Goal: Find contact information: Find contact information

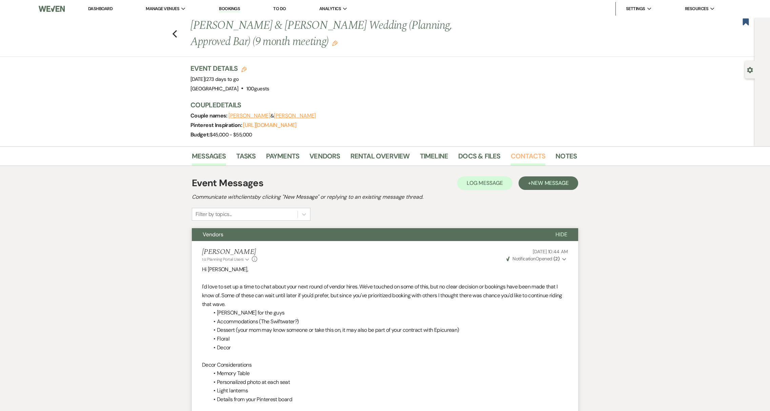
click at [536, 158] on link "Contacts" at bounding box center [528, 158] width 35 height 15
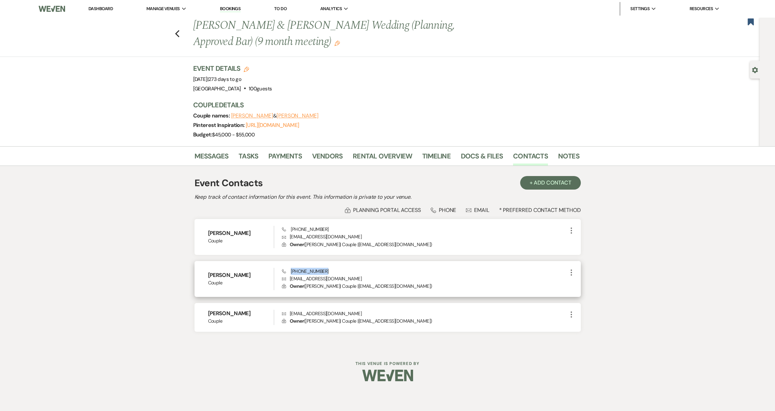
drag, startPoint x: 322, startPoint y: 273, endPoint x: 291, endPoint y: 272, distance: 31.2
click at [291, 272] on div "Phone [PHONE_NUMBER] Envelope [EMAIL_ADDRESS][DOMAIN_NAME] Lock Owner ( [PERSON…" at bounding box center [424, 279] width 285 height 22
copy span "[PHONE_NUMBER]"
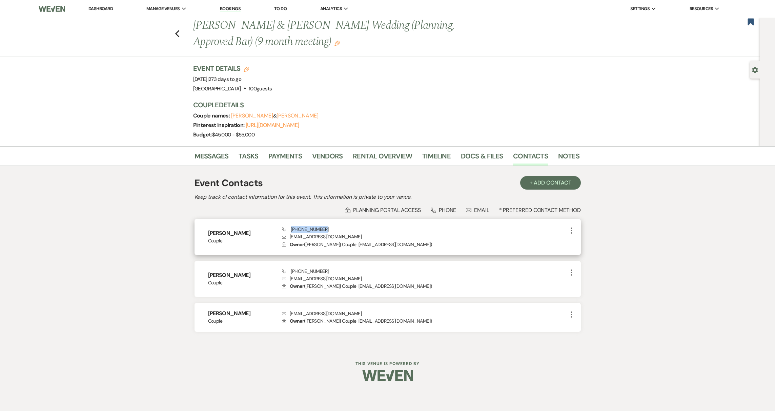
drag, startPoint x: 325, startPoint y: 229, endPoint x: 291, endPoint y: 232, distance: 34.4
click at [291, 232] on div "Phone [PHONE_NUMBER] Envelope [EMAIL_ADDRESS][DOMAIN_NAME] Lock Owner ( [PERSON…" at bounding box center [424, 237] width 285 height 22
copy span "[PHONE_NUMBER]"
click at [219, 155] on link "Messages" at bounding box center [212, 158] width 34 height 15
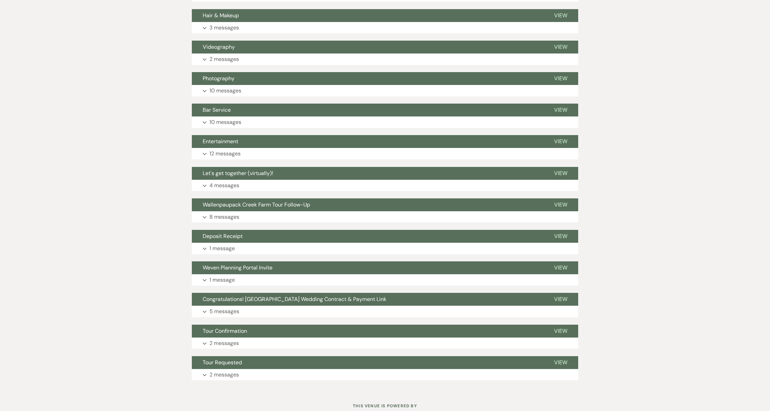
scroll to position [400, 0]
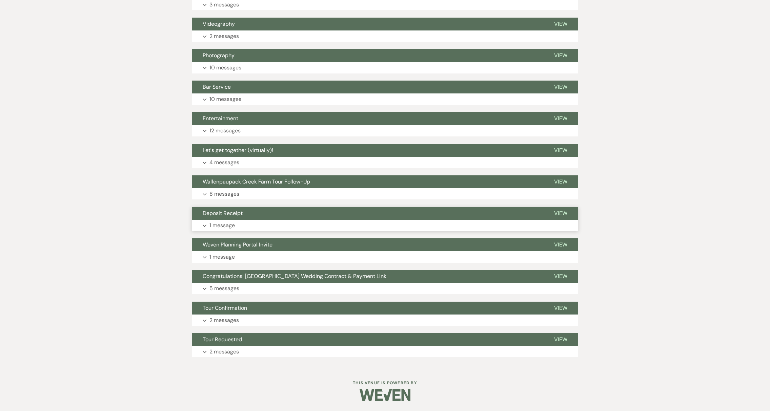
click at [233, 224] on p "1 message" at bounding box center [221, 225] width 25 height 9
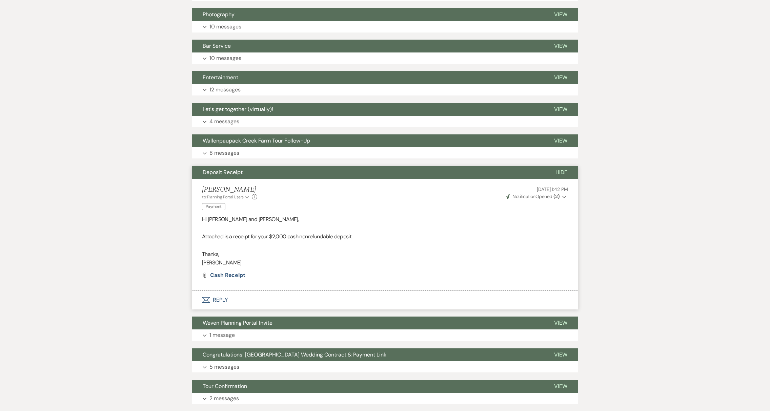
scroll to position [457, 0]
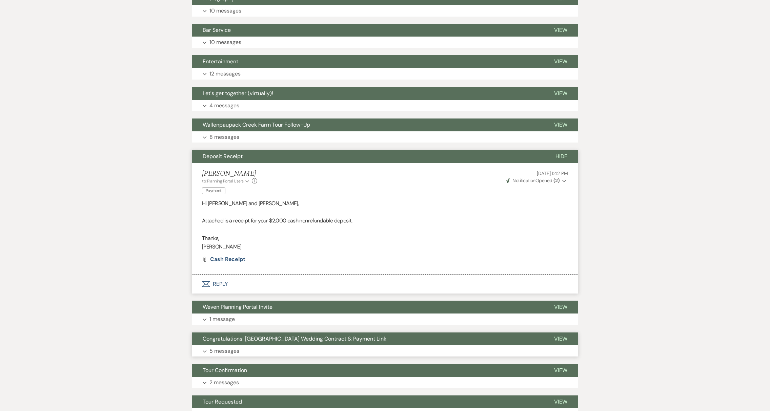
click at [244, 350] on button "Expand 5 messages" at bounding box center [385, 352] width 386 height 12
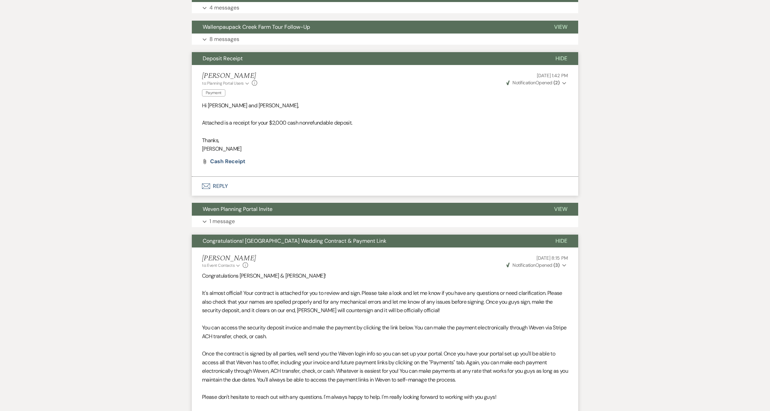
scroll to position [445, 0]
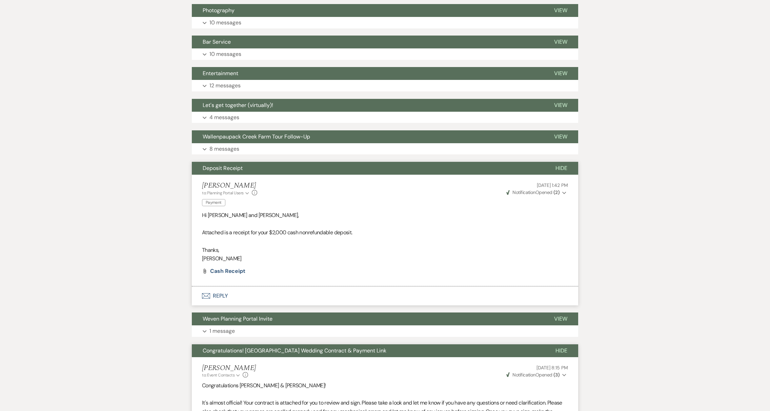
click at [232, 352] on span "Congratulations! [GEOGRAPHIC_DATA] Wedding Contract & Payment Link" at bounding box center [295, 350] width 184 height 7
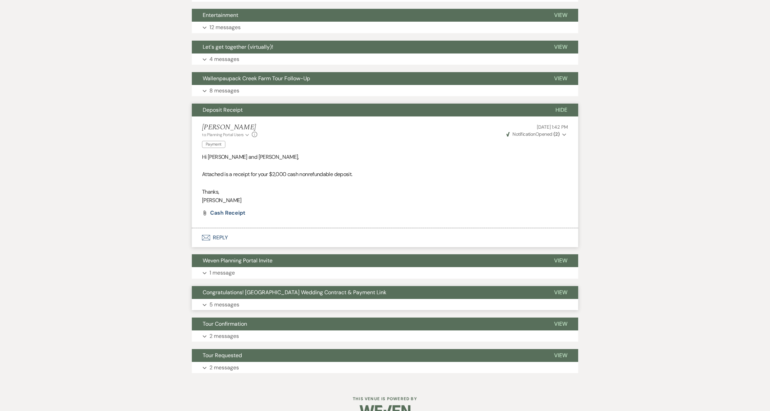
scroll to position [520, 0]
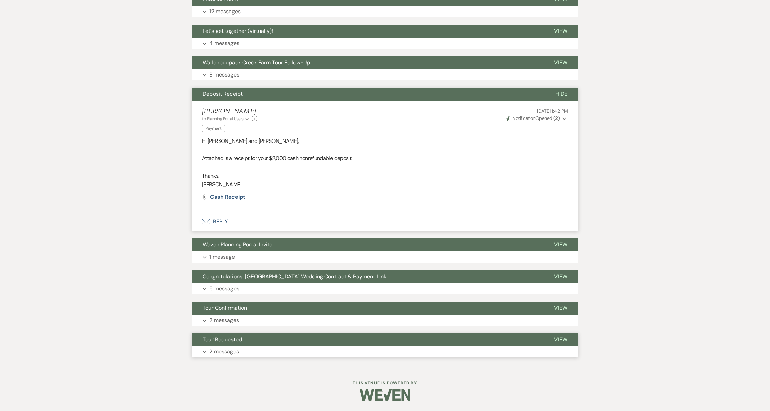
click at [233, 341] on span "Tour Requested" at bounding box center [222, 339] width 39 height 7
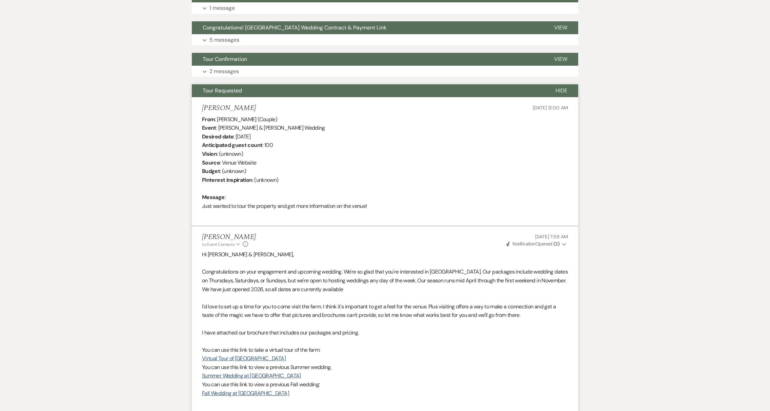
scroll to position [764, 0]
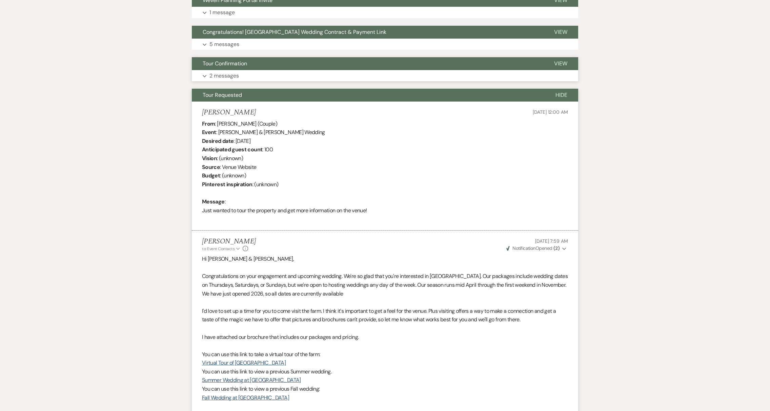
click at [218, 72] on p "2 messages" at bounding box center [223, 76] width 29 height 9
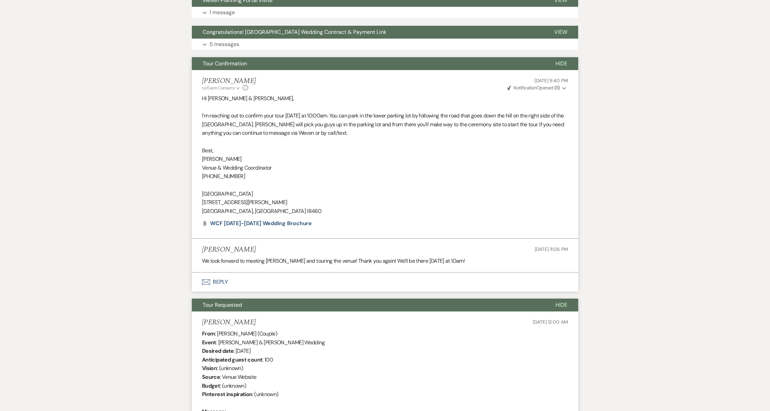
scroll to position [646, 0]
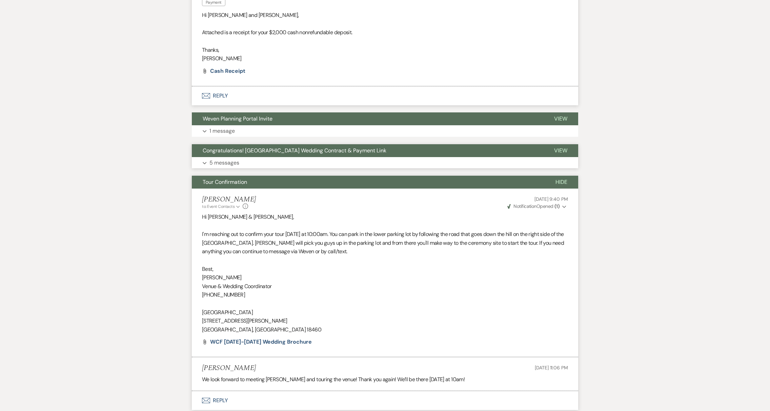
click at [263, 160] on button "Expand 5 messages" at bounding box center [385, 163] width 386 height 12
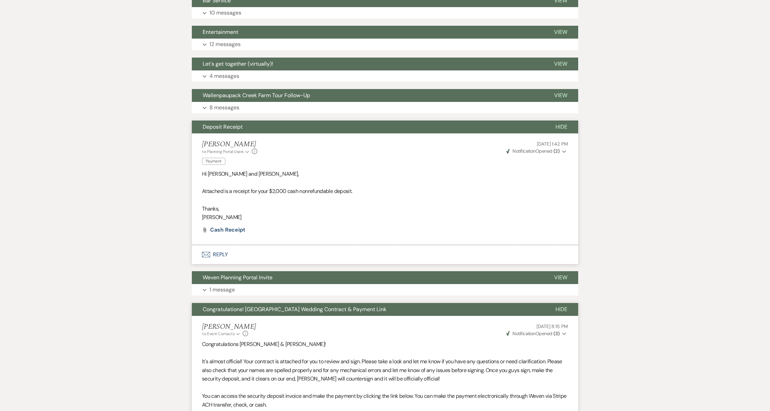
scroll to position [429, 0]
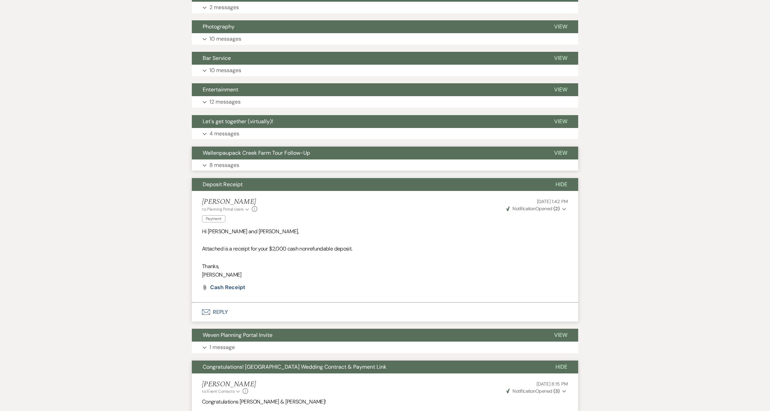
click at [258, 167] on button "Expand 8 messages" at bounding box center [385, 166] width 386 height 12
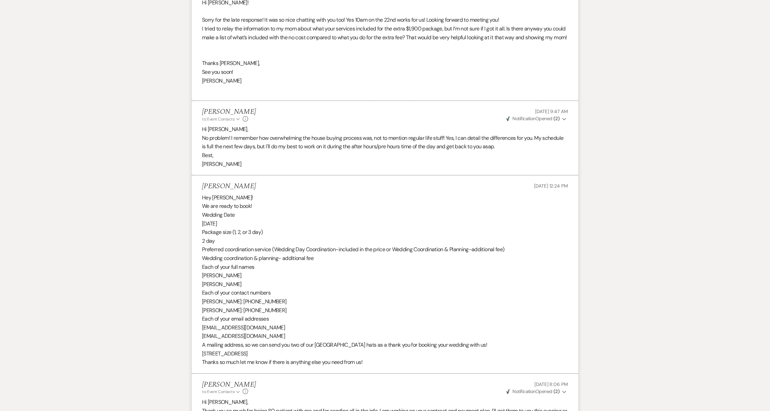
scroll to position [1207, 0]
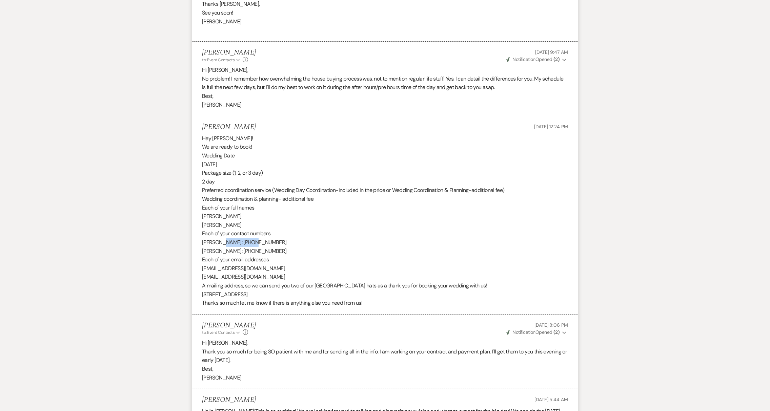
drag, startPoint x: 226, startPoint y: 252, endPoint x: 260, endPoint y: 252, distance: 33.9
click at [260, 252] on div "Hey [PERSON_NAME]! We are ready to book! Wedding Date [DATE] Package size (1, 2…" at bounding box center [385, 221] width 366 height 174
copy div "[PHONE_NUMBER]"
drag, startPoint x: 218, startPoint y: 260, endPoint x: 252, endPoint y: 263, distance: 33.7
click at [252, 263] on div "Hey [PERSON_NAME]! We are ready to book! Wedding Date [DATE] Package size (1, 2…" at bounding box center [385, 221] width 366 height 174
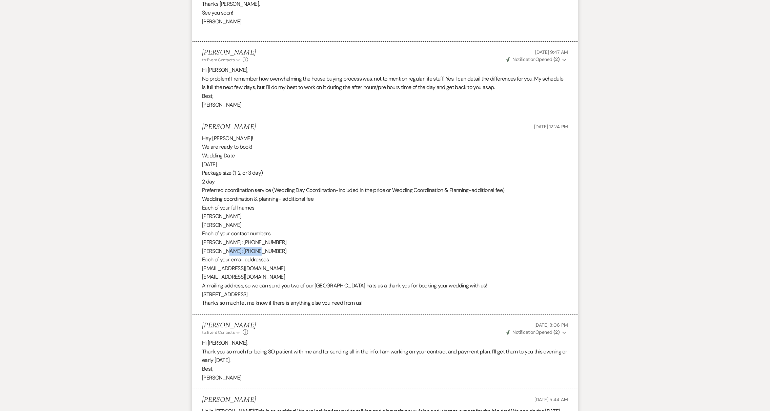
copy div "[PHONE_NUMBER]"
